Goal: Transaction & Acquisition: Book appointment/travel/reservation

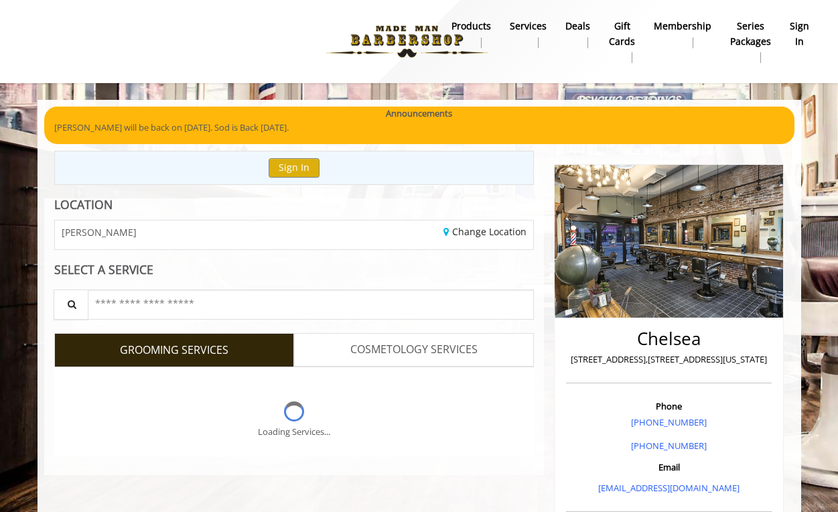
scroll to position [50, 0]
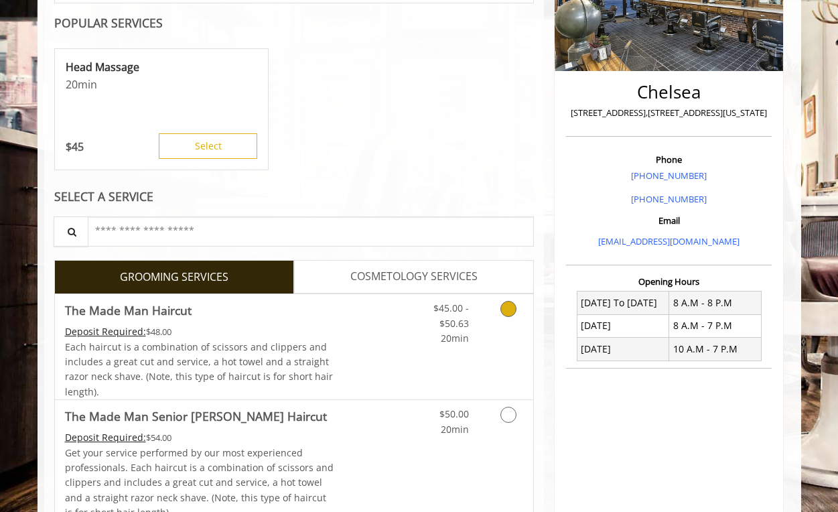
click at [479, 300] on div "Grooming services" at bounding box center [506, 320] width 54 height 52
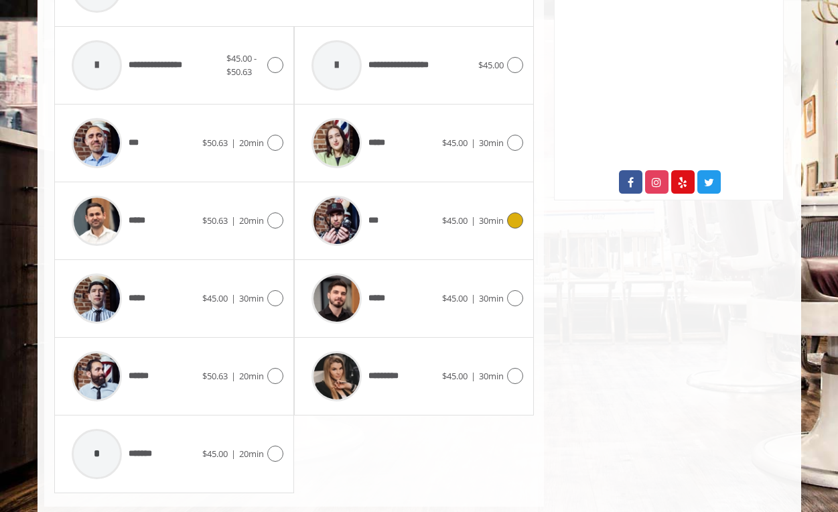
scroll to position [642, 0]
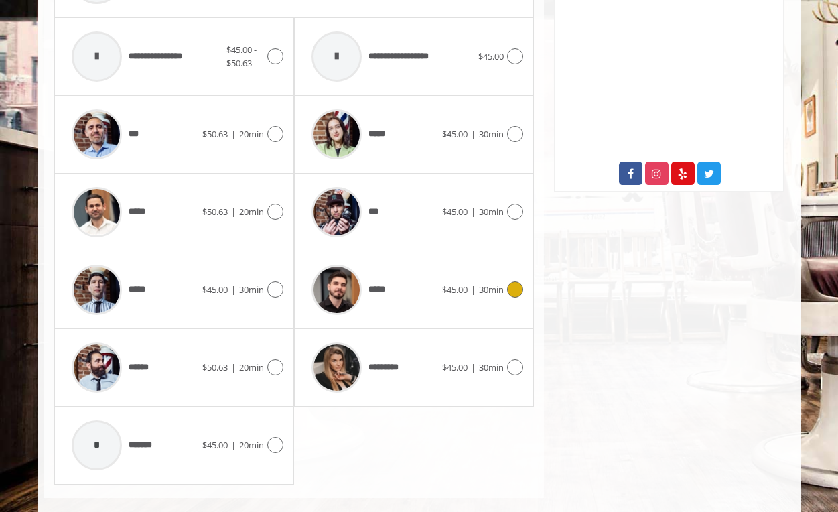
click at [439, 269] on div "*****" at bounding box center [373, 290] width 137 height 64
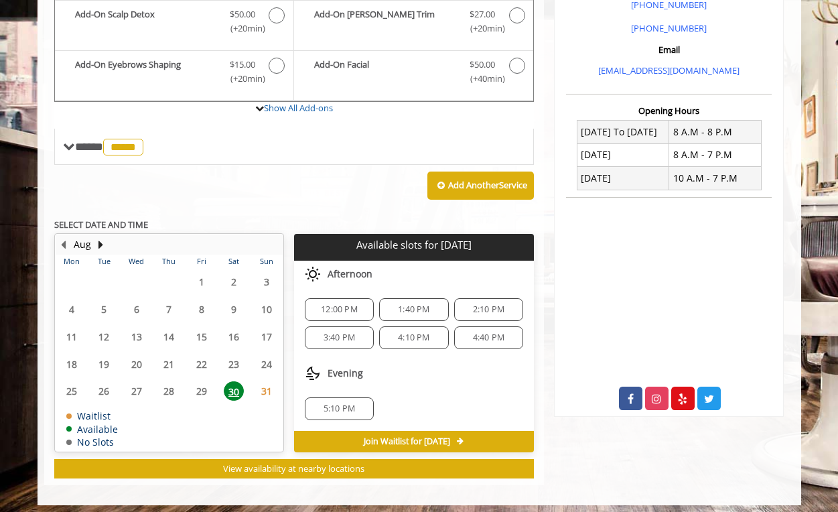
scroll to position [417, 0]
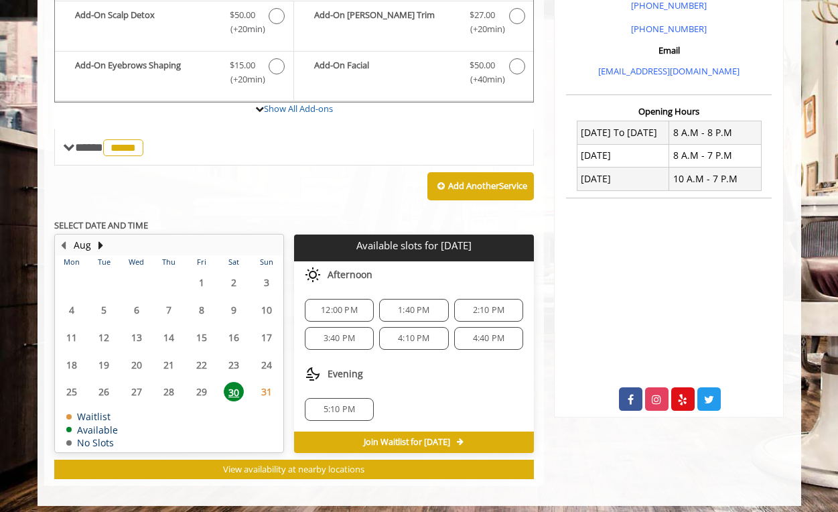
click at [355, 333] on span "3:40 PM" at bounding box center [339, 338] width 31 height 11
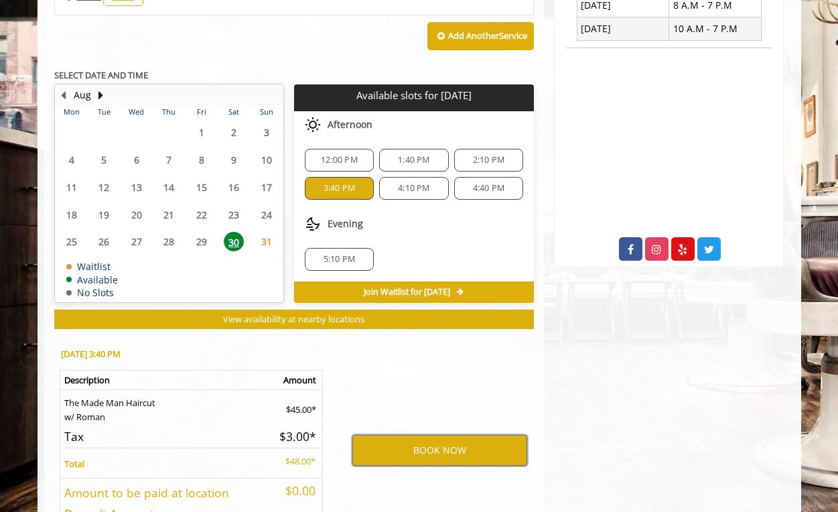
scroll to position [579, 0]
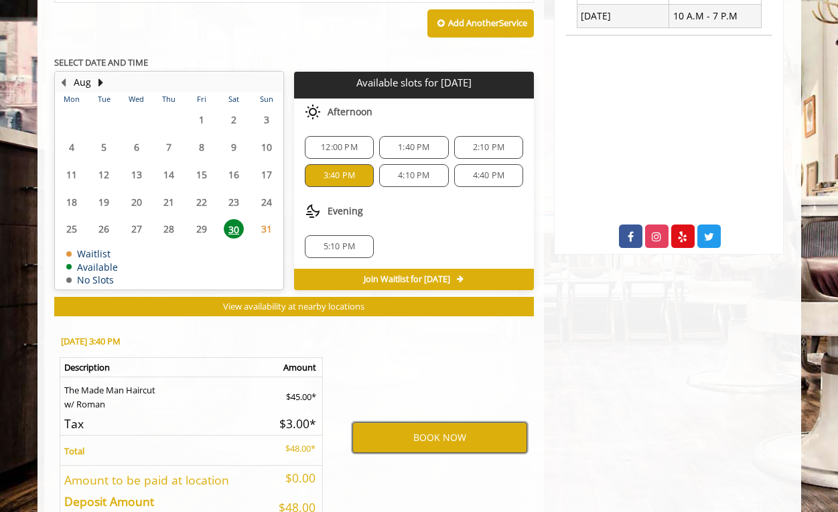
click at [407, 423] on button "BOOK NOW" at bounding box center [439, 437] width 175 height 31
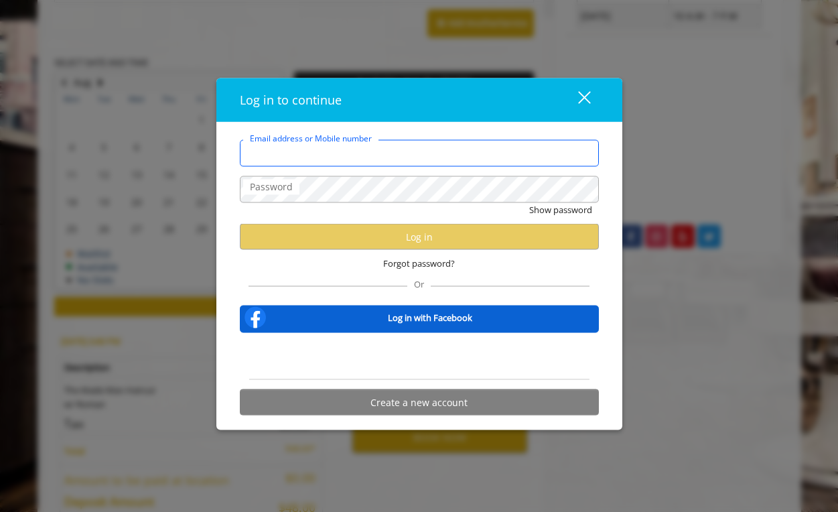
type input "**********"
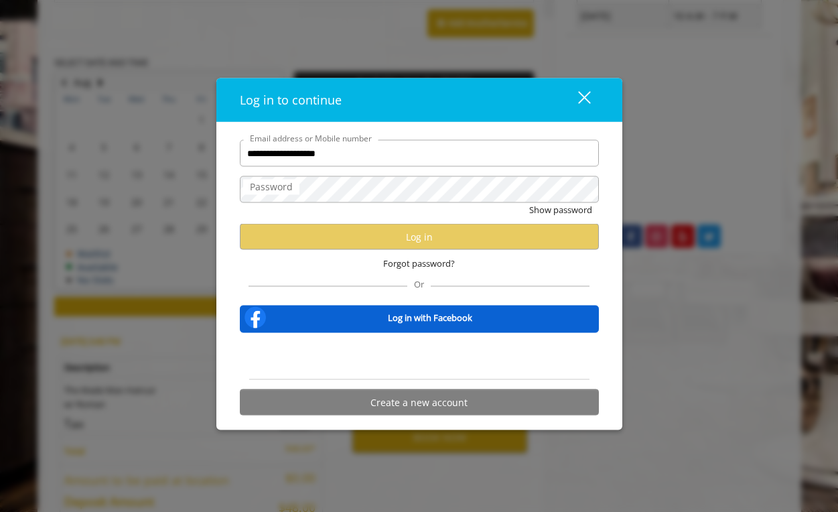
scroll to position [0, 0]
click at [444, 353] on div "Sign in with Google. Opens in new tab" at bounding box center [419, 356] width 123 height 29
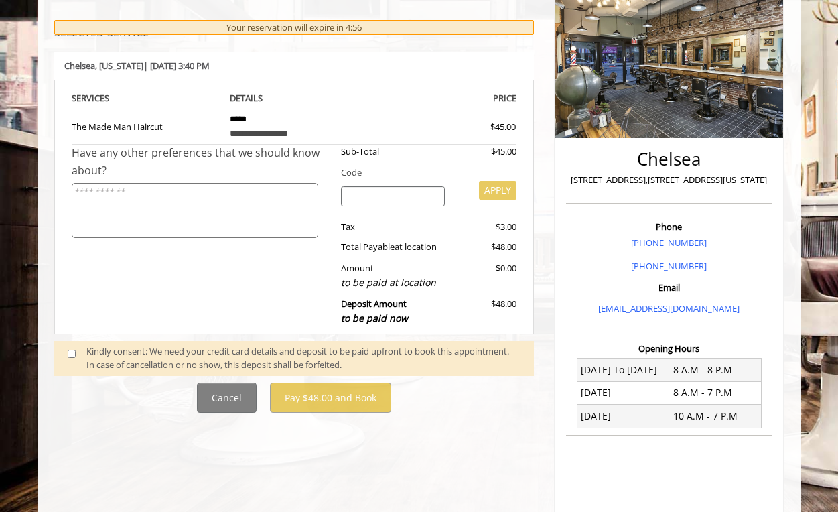
scroll to position [222, 0]
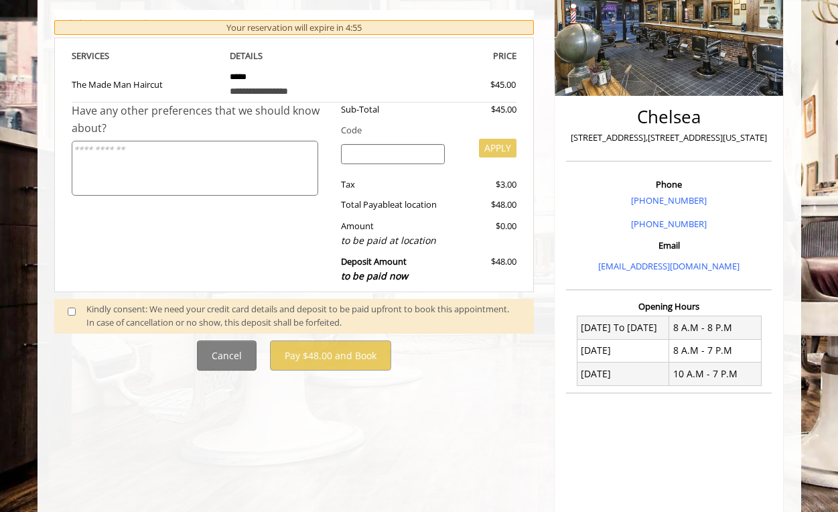
click at [392, 308] on div "Kindly consent: We need your credit card details and deposit to be paid upfront…" at bounding box center [303, 316] width 434 height 28
click at [76, 305] on span at bounding box center [78, 316] width 40 height 28
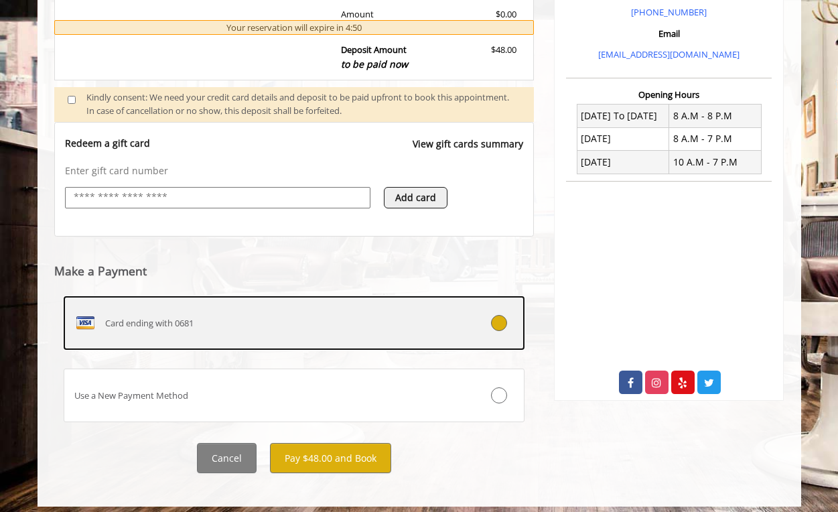
scroll to position [433, 0]
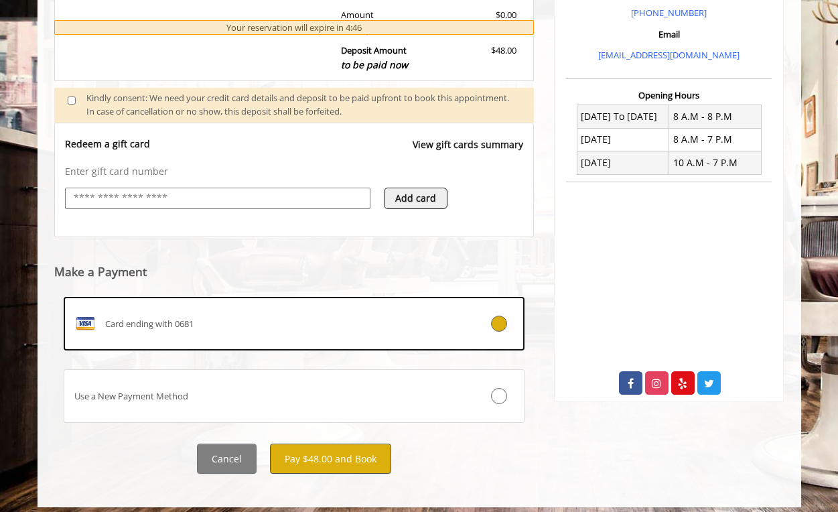
click at [339, 449] on button "Pay $48.00 and Book" at bounding box center [330, 458] width 121 height 30
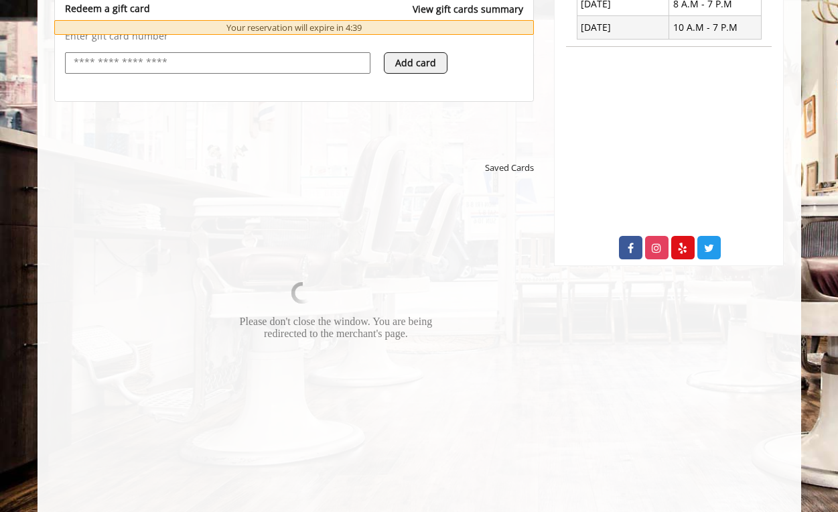
scroll to position [570, 0]
